Goal: Information Seeking & Learning: Learn about a topic

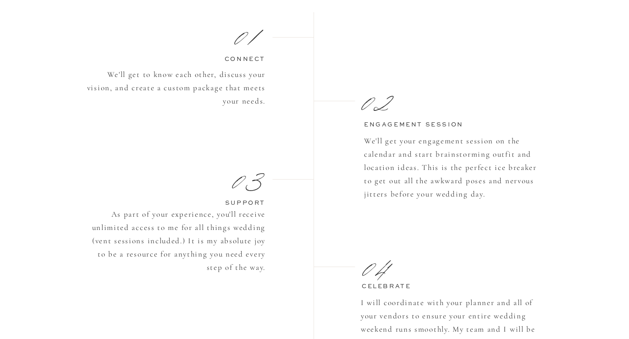
scroll to position [783, 0]
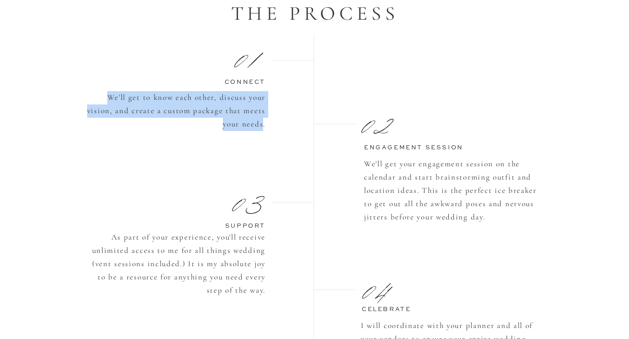
drag, startPoint x: 106, startPoint y: 93, endPoint x: 264, endPoint y: 128, distance: 161.3
click at [264, 128] on p "We'll get to know each other, discuss your vision, and create a custom package …" at bounding box center [175, 113] width 181 height 44
copy p "We'll get to know each other, discuss your vision, and create a custom package …"
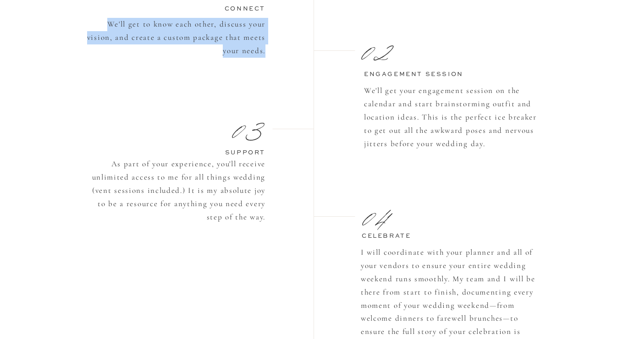
scroll to position [868, 0]
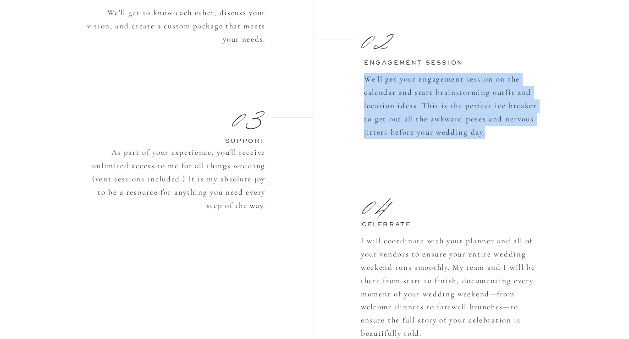
drag, startPoint x: 366, startPoint y: 77, endPoint x: 488, endPoint y: 131, distance: 133.3
click at [488, 131] on p "We'll get your engagement session on the calendar and start brainstorming outfi…" at bounding box center [454, 108] width 181 height 71
copy p "We'll get your engagement session on the calendar and start brainstorming outfi…"
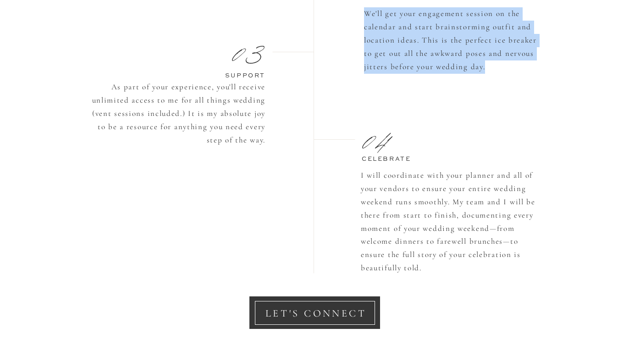
scroll to position [942, 0]
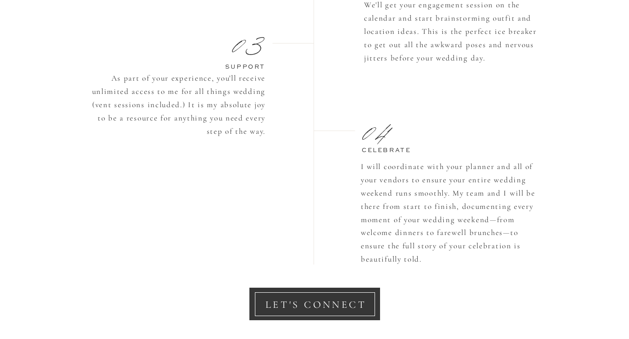
click at [234, 66] on h3 "support" at bounding box center [223, 66] width 83 height 8
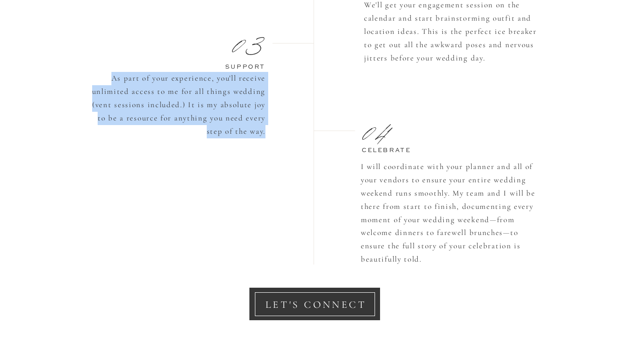
drag, startPoint x: 107, startPoint y: 76, endPoint x: 265, endPoint y: 134, distance: 168.4
click at [265, 134] on p "As part of your experience, you'll receive unlimited access to me for all thing…" at bounding box center [175, 104] width 181 height 64
copy p "As part of your experience, you'll receive unlimited access to me for all thing…"
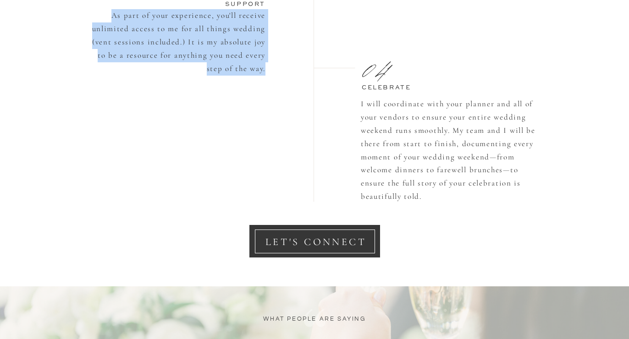
scroll to position [1009, 0]
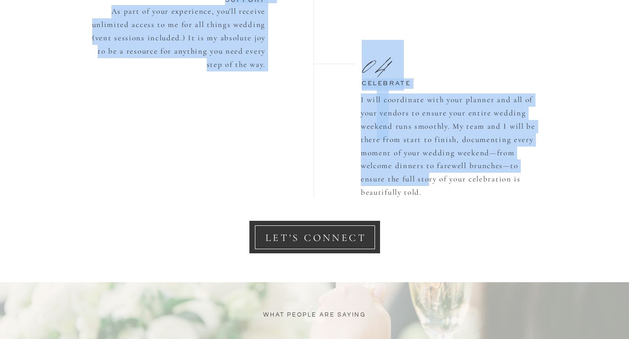
drag, startPoint x: 360, startPoint y: 101, endPoint x: 428, endPoint y: 182, distance: 105.7
click at [428, 182] on p "I will coordinate with your planner and all of your vendors to ensure your enti…" at bounding box center [451, 148] width 181 height 110
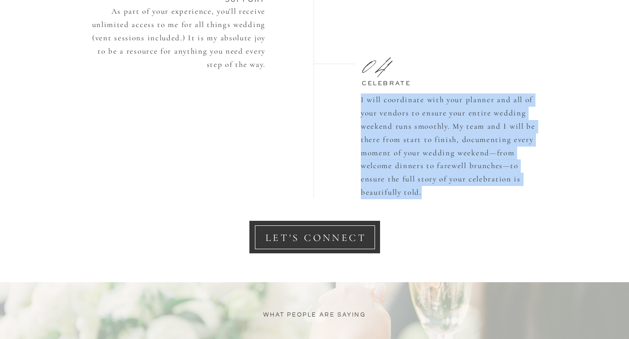
drag, startPoint x: 422, startPoint y: 191, endPoint x: 362, endPoint y: 99, distance: 110.2
click at [362, 99] on p "I will coordinate with your planner and all of your vendors to ensure your enti…" at bounding box center [451, 148] width 181 height 110
copy p "I will coordinate with your planner and all of your vendors to ensure your enti…"
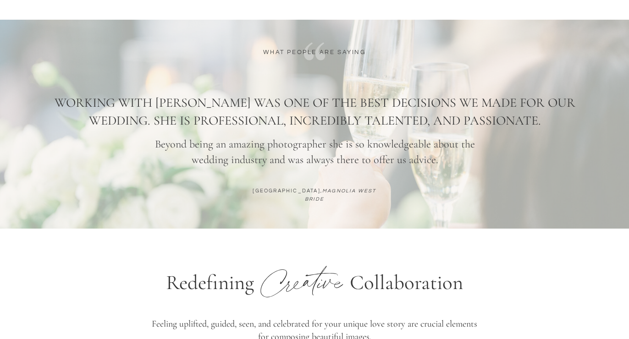
scroll to position [1271, 0]
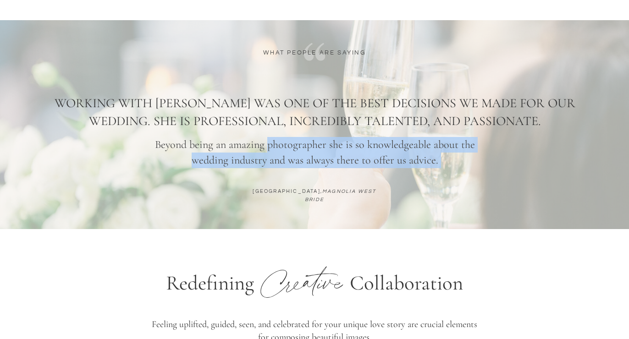
drag, startPoint x: 55, startPoint y: 101, endPoint x: 265, endPoint y: 137, distance: 213.4
click at [265, 137] on div "ASIA, MAGNOLIA WEST BRIDE Beyond being an amazing photographer she is so knowle…" at bounding box center [314, 124] width 550 height 209
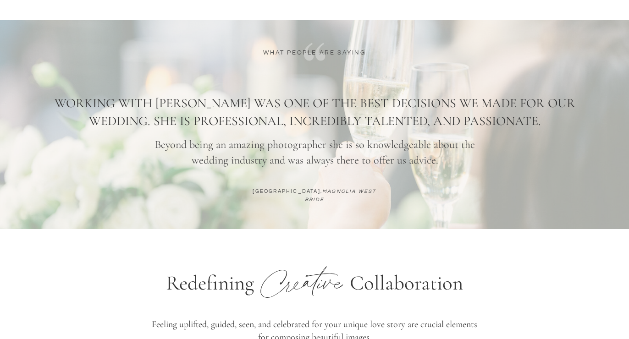
click at [143, 104] on h1 "Working with [PERSON_NAME] was one of the best decisions we made for our weddin…" at bounding box center [314, 105] width 535 height 23
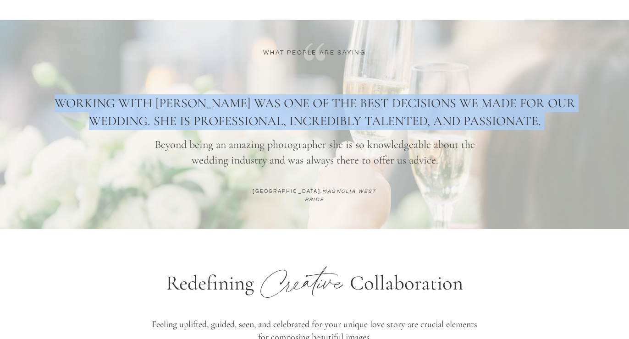
click at [143, 104] on h1 "Working with [PERSON_NAME] was one of the best decisions we made for our weddin…" at bounding box center [314, 105] width 535 height 23
copy h1 "Working with [PERSON_NAME] was one of the best decisions we made for our weddin…"
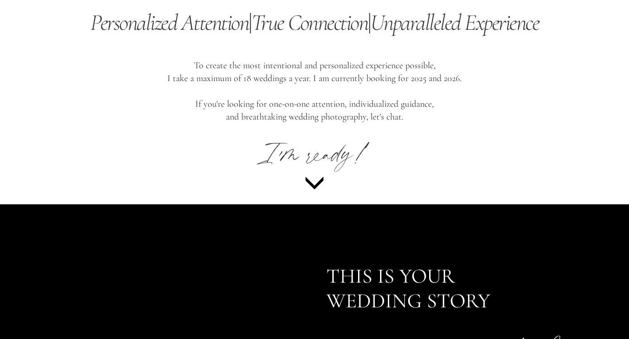
scroll to position [4090, 0]
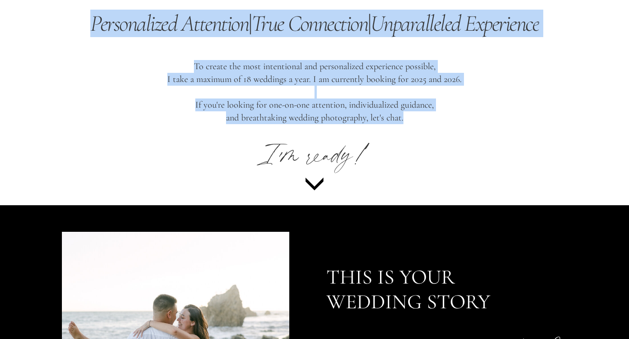
drag, startPoint x: 78, startPoint y: 21, endPoint x: 436, endPoint y: 124, distance: 372.5
click at [416, 119] on p "To create the most intentional and personalized experience possible, I take a m…" at bounding box center [314, 94] width 382 height 69
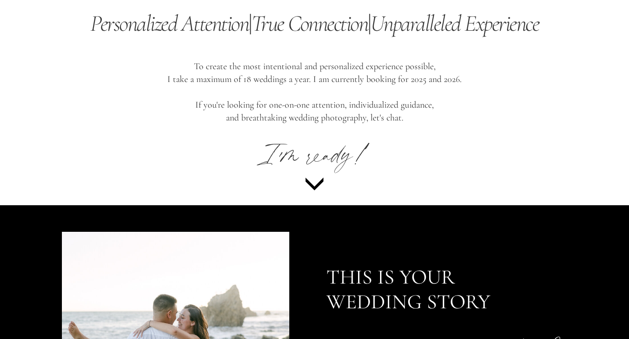
click at [400, 115] on p "To create the most intentional and personalized experience possible, I take a m…" at bounding box center [314, 94] width 382 height 69
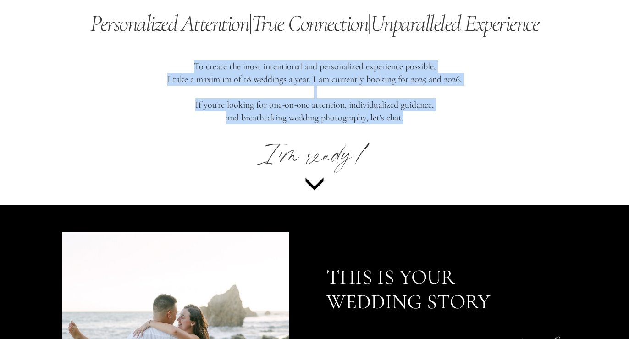
drag, startPoint x: 414, startPoint y: 123, endPoint x: 194, endPoint y: 67, distance: 227.4
click at [194, 67] on p "To create the most intentional and personalized experience possible, I take a m…" at bounding box center [314, 94] width 382 height 69
copy p "To create the most intentional and personalized experience possible, I take a m…"
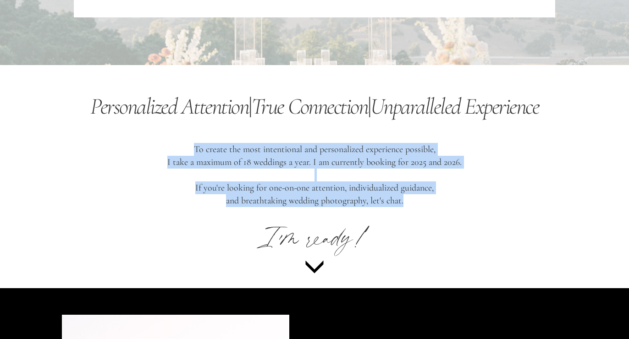
scroll to position [4028, 0]
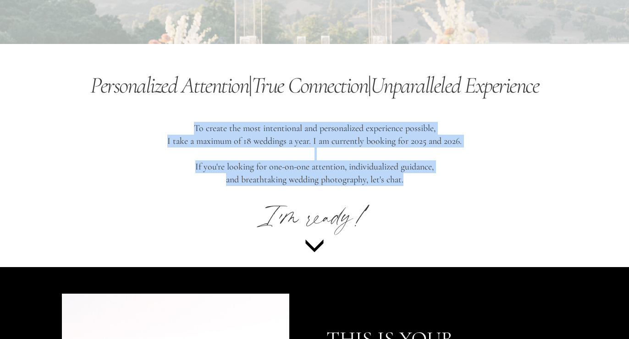
click at [233, 135] on p "To create the most intentional and personalized experience possible, I take a m…" at bounding box center [314, 156] width 382 height 69
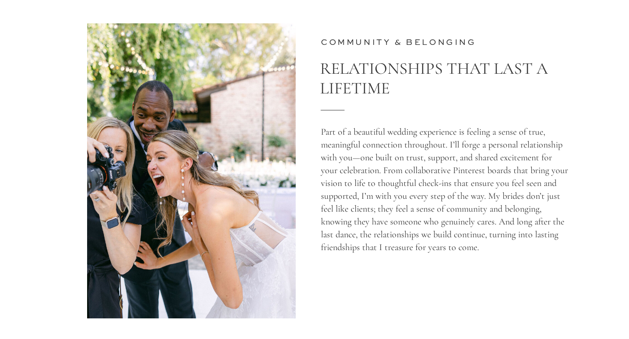
scroll to position [1666, 0]
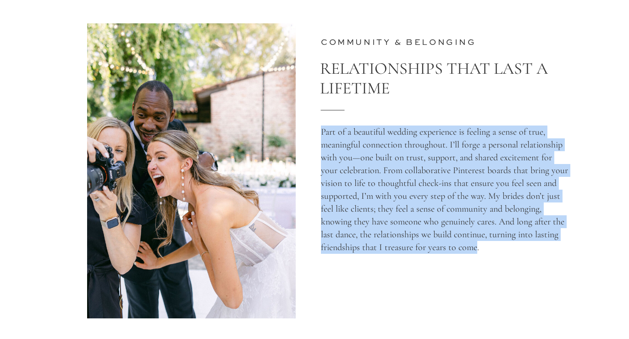
drag, startPoint x: 320, startPoint y: 131, endPoint x: 476, endPoint y: 246, distance: 193.9
copy div "Part of a beautiful wedding experience is feeling a sense of true, meaningful c…"
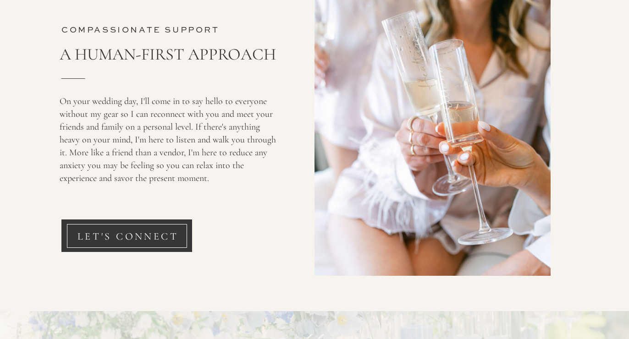
scroll to position [2057, 0]
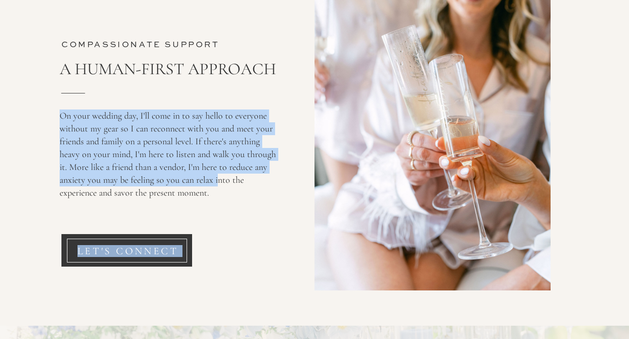
drag, startPoint x: 57, startPoint y: 114, endPoint x: 218, endPoint y: 185, distance: 175.4
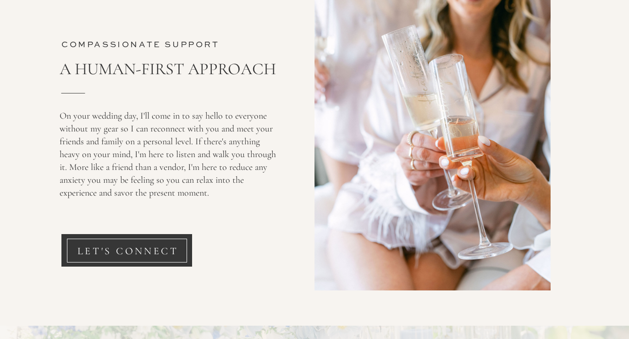
click at [194, 190] on p "On your wedding day, I'll come in to say hello to everyone without my gear so I…" at bounding box center [171, 155] width 222 height 91
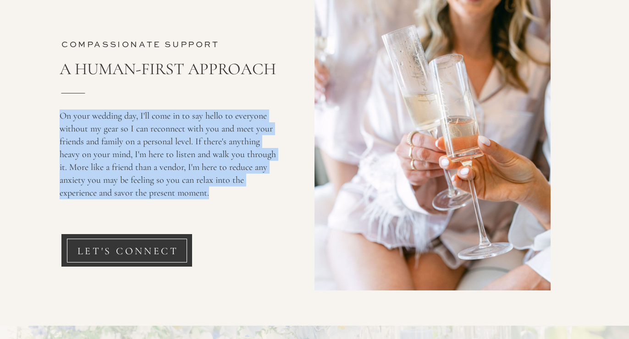
drag, startPoint x: 209, startPoint y: 194, endPoint x: 60, endPoint y: 115, distance: 169.3
click at [60, 115] on p "On your wedding day, I'll come in to say hello to everyone without my gear so I…" at bounding box center [171, 155] width 222 height 91
copy p "On your wedding day, I'll come in to say hello to everyone without my gear so I…"
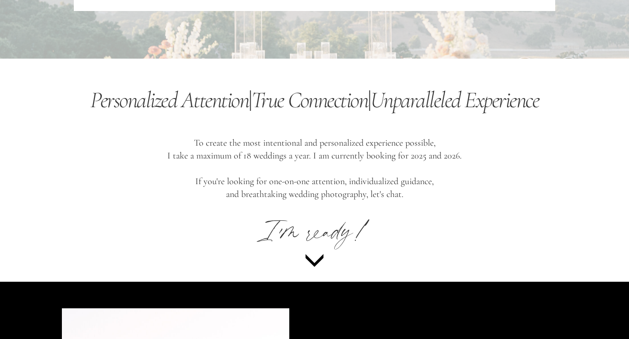
scroll to position [4011, 0]
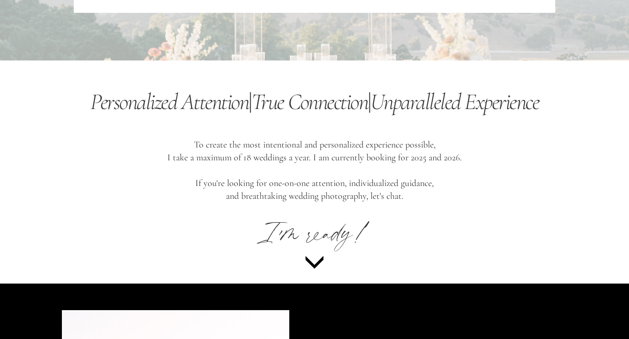
click at [147, 100] on icon "Personalized Attention" at bounding box center [169, 101] width 158 height 27
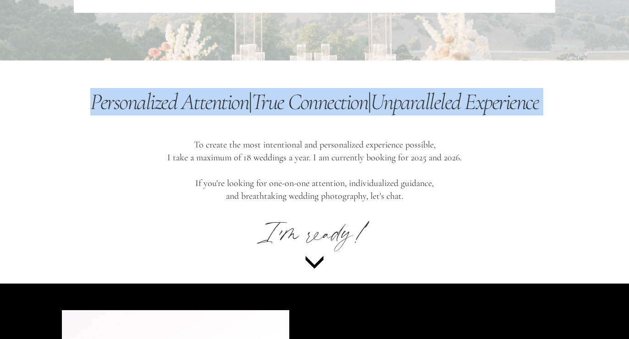
click at [147, 100] on icon "Personalized Attention" at bounding box center [169, 101] width 158 height 27
click at [208, 89] on icon "Personalized Attention" at bounding box center [169, 101] width 158 height 27
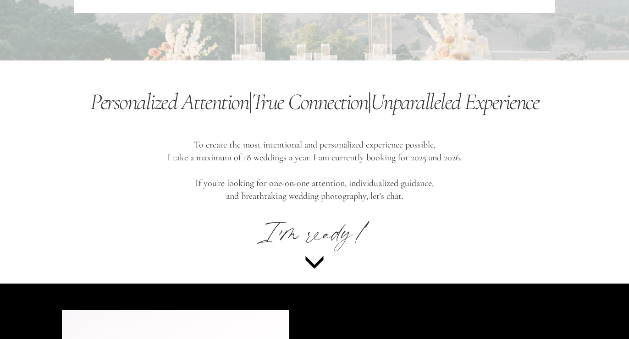
click at [440, 115] on icon "Unparalleled Experience" at bounding box center [454, 101] width 169 height 27
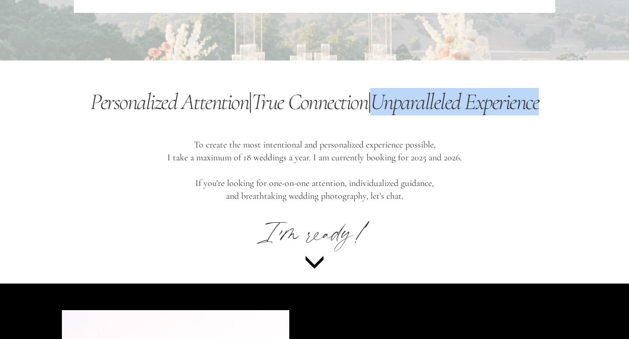
drag, startPoint x: 381, startPoint y: 104, endPoint x: 544, endPoint y: 105, distance: 163.1
click at [539, 105] on icon "Unparalleled Experience" at bounding box center [454, 101] width 169 height 27
copy icon "Unparalleled Experience"
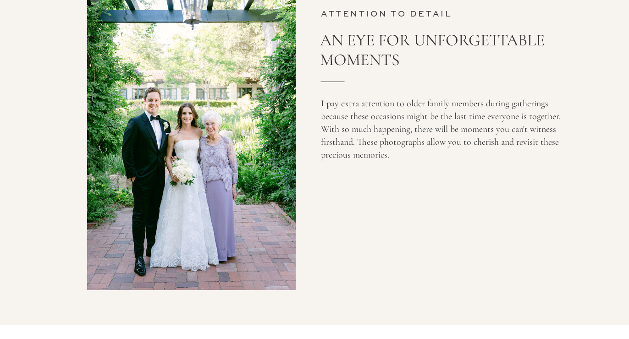
scroll to position [2543, 0]
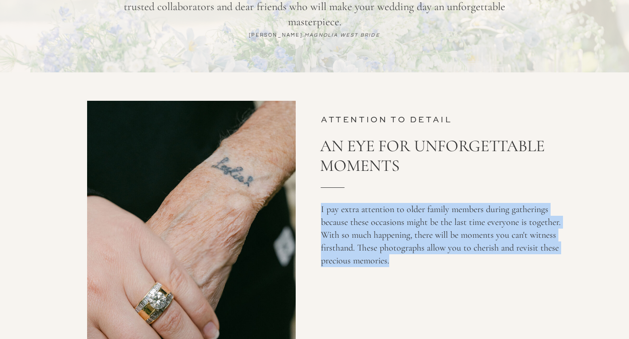
drag, startPoint x: 321, startPoint y: 210, endPoint x: 394, endPoint y: 260, distance: 88.3
click at [394, 260] on p "I pay extra attention to older family members during gatherings because these o…" at bounding box center [444, 239] width 247 height 73
copy p "I pay extra attention to older family members during gatherings because these o…"
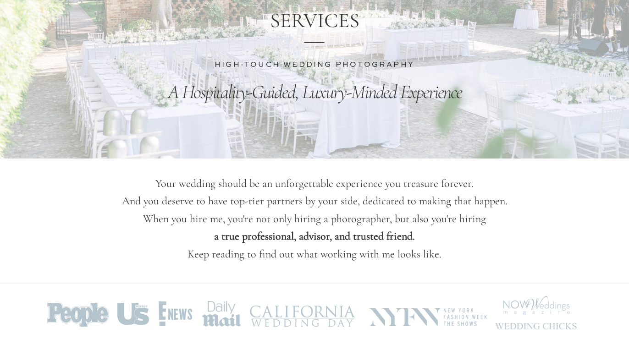
scroll to position [0, 0]
